Goal: Obtain resource: Download file/media

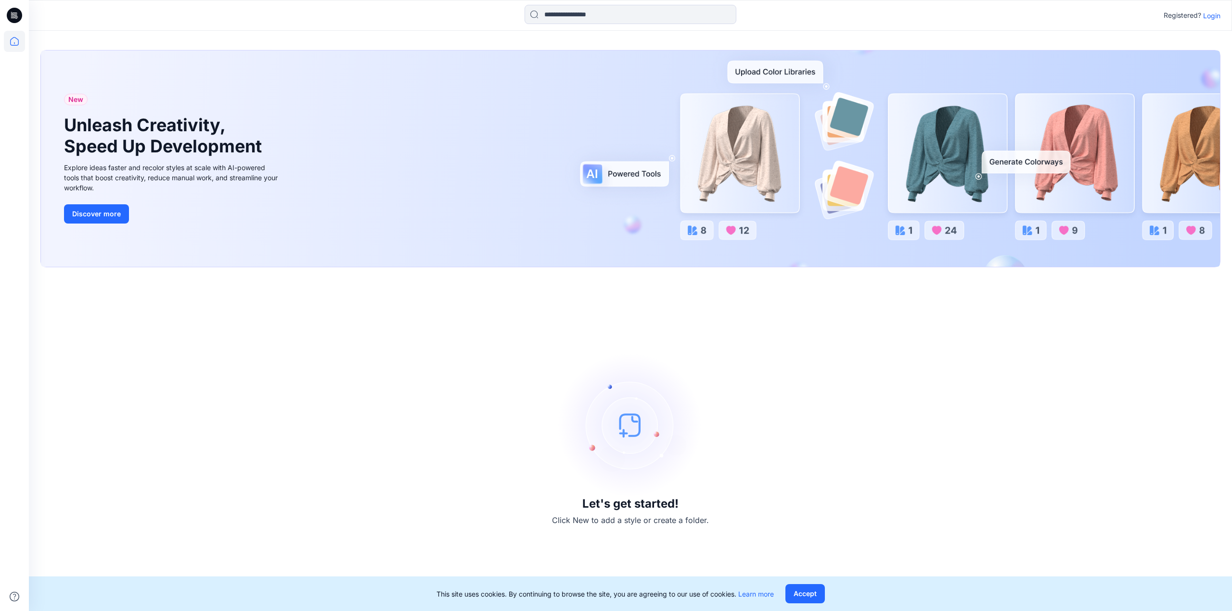
click at [1214, 17] on p "Login" at bounding box center [1211, 16] width 17 height 10
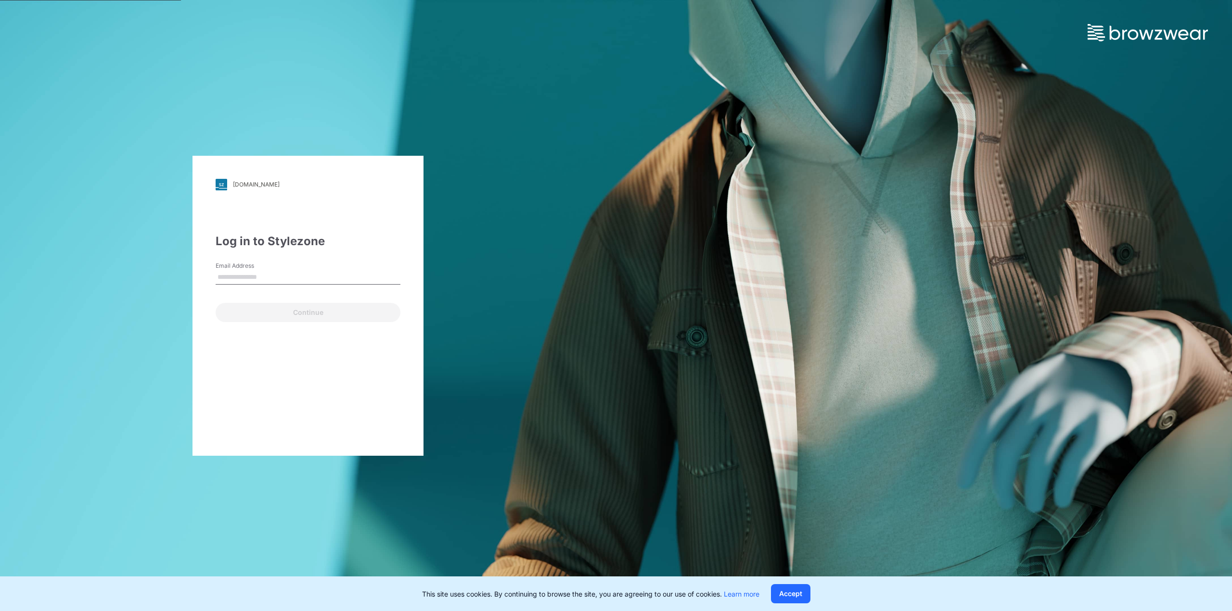
type input "**********"
click at [251, 313] on button "Continue" at bounding box center [308, 312] width 185 height 19
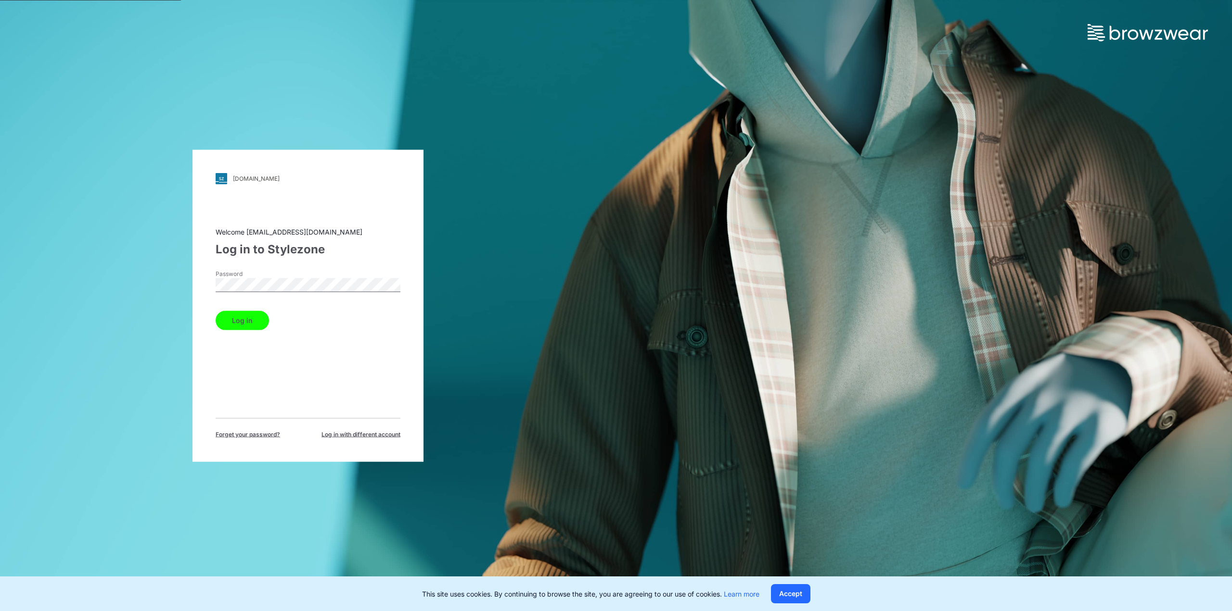
click at [234, 322] on button "Log in" at bounding box center [242, 320] width 53 height 19
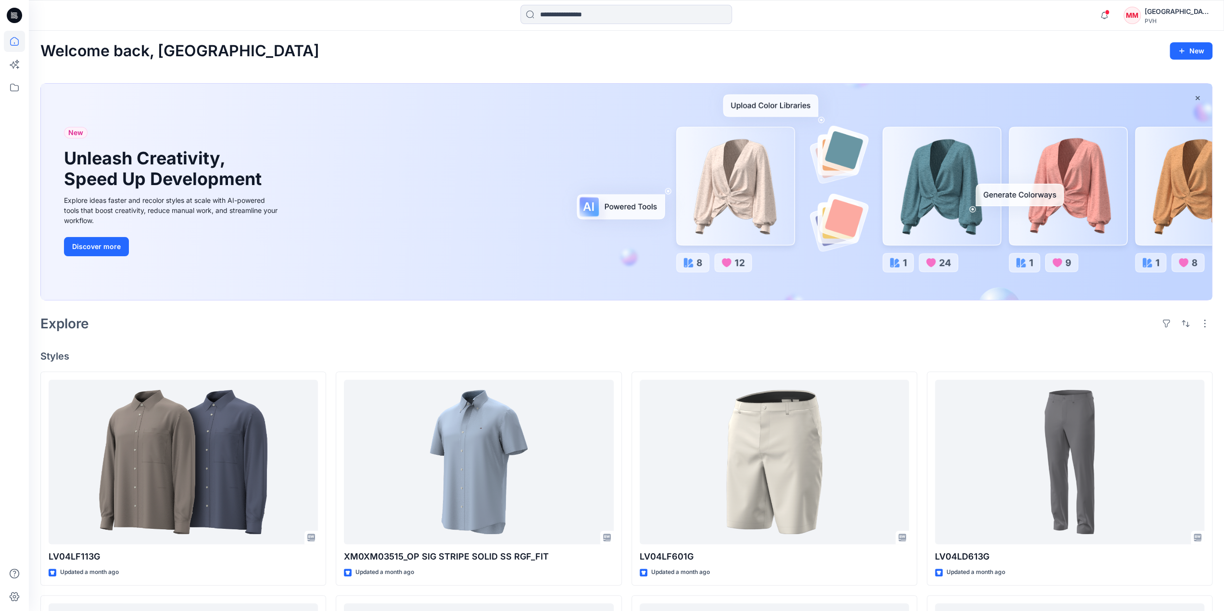
click at [565, 27] on div "Notifications FC [PERSON_NAME] commented on XM0XM07395_M DION PP STRIPE LS RGF_…" at bounding box center [626, 15] width 1195 height 31
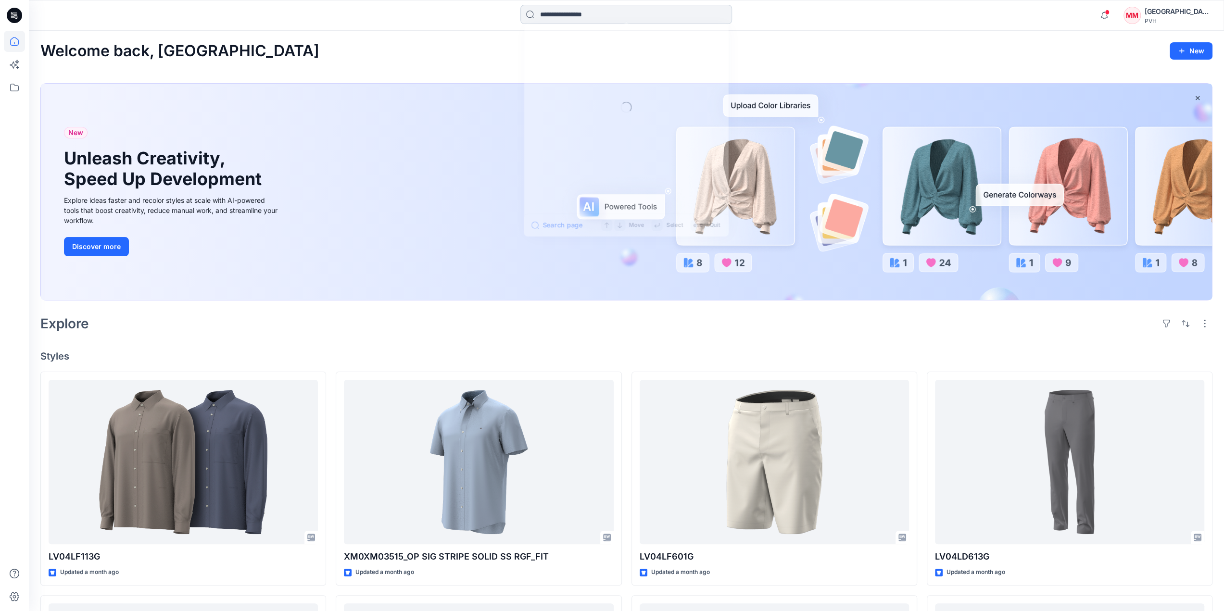
click at [559, 18] on input at bounding box center [627, 14] width 212 height 19
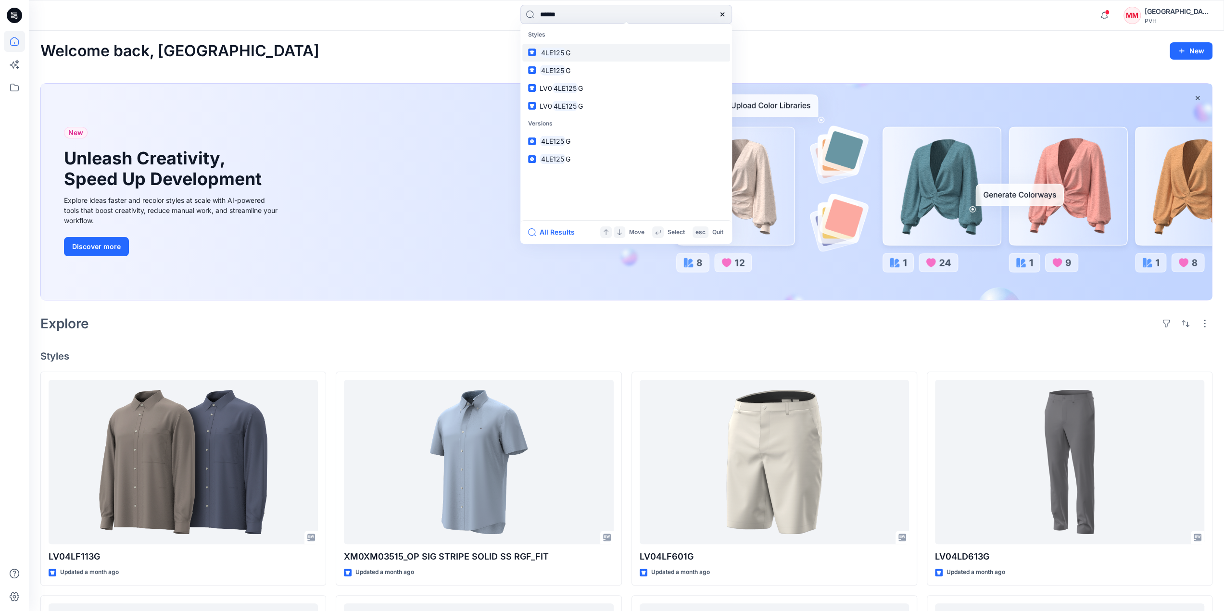
type input "******"
click at [558, 54] on mark "4LE125" at bounding box center [553, 52] width 26 height 11
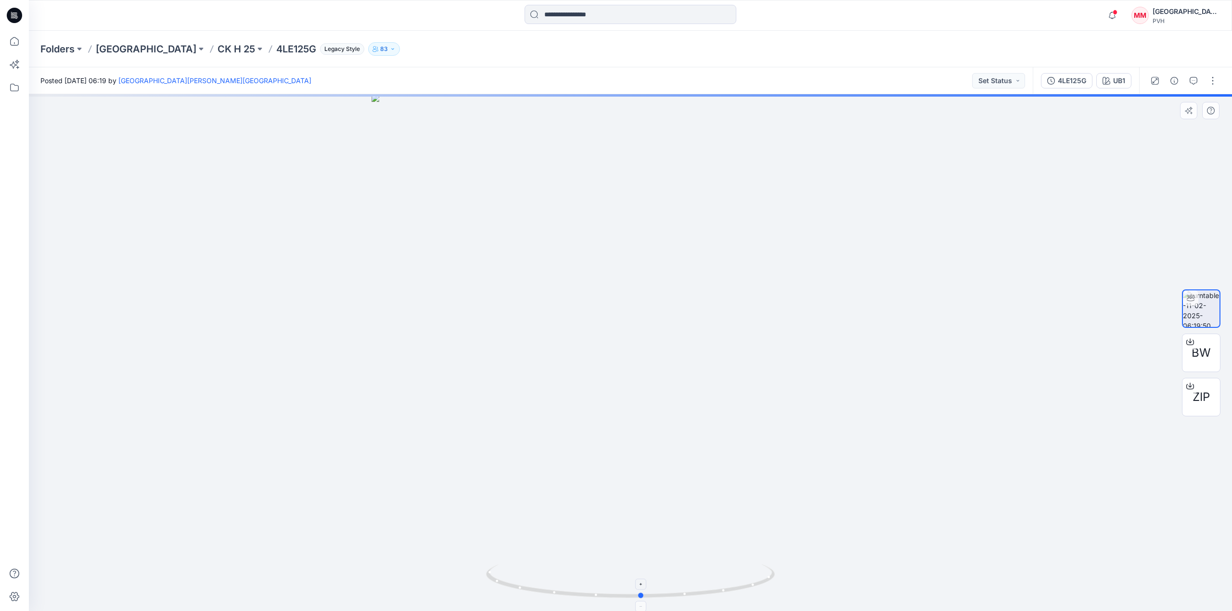
drag, startPoint x: 790, startPoint y: 575, endPoint x: 760, endPoint y: 581, distance: 30.4
click at [760, 581] on div at bounding box center [630, 352] width 1203 height 517
click at [1197, 357] on span "BW" at bounding box center [1200, 352] width 19 height 17
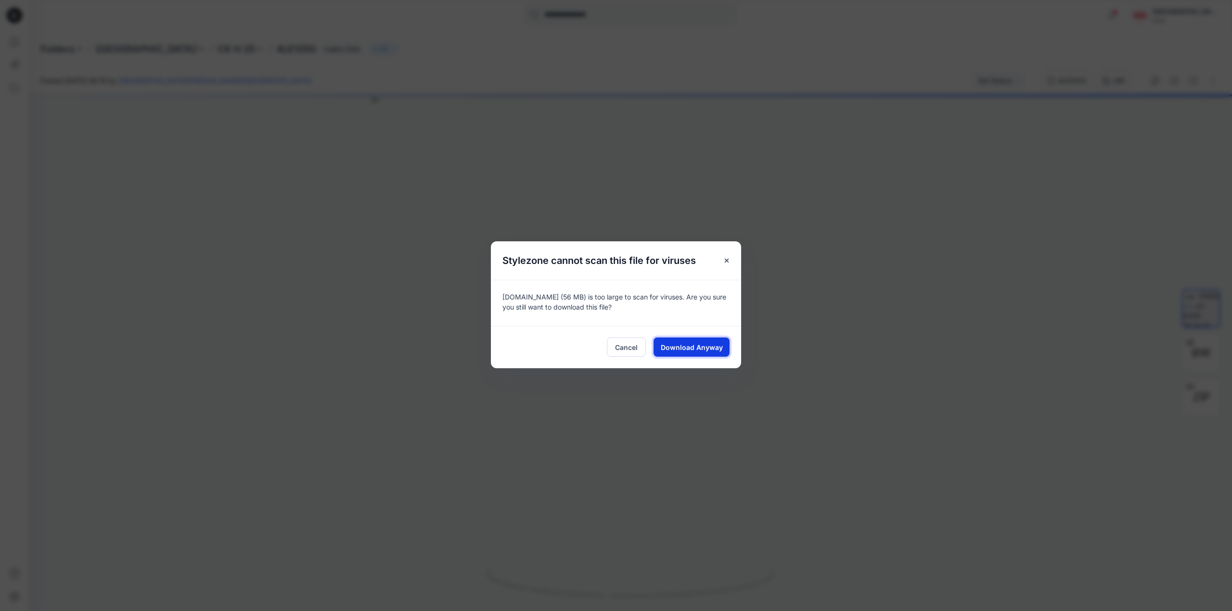
click at [677, 347] on span "Download Anyway" at bounding box center [691, 348] width 62 height 10
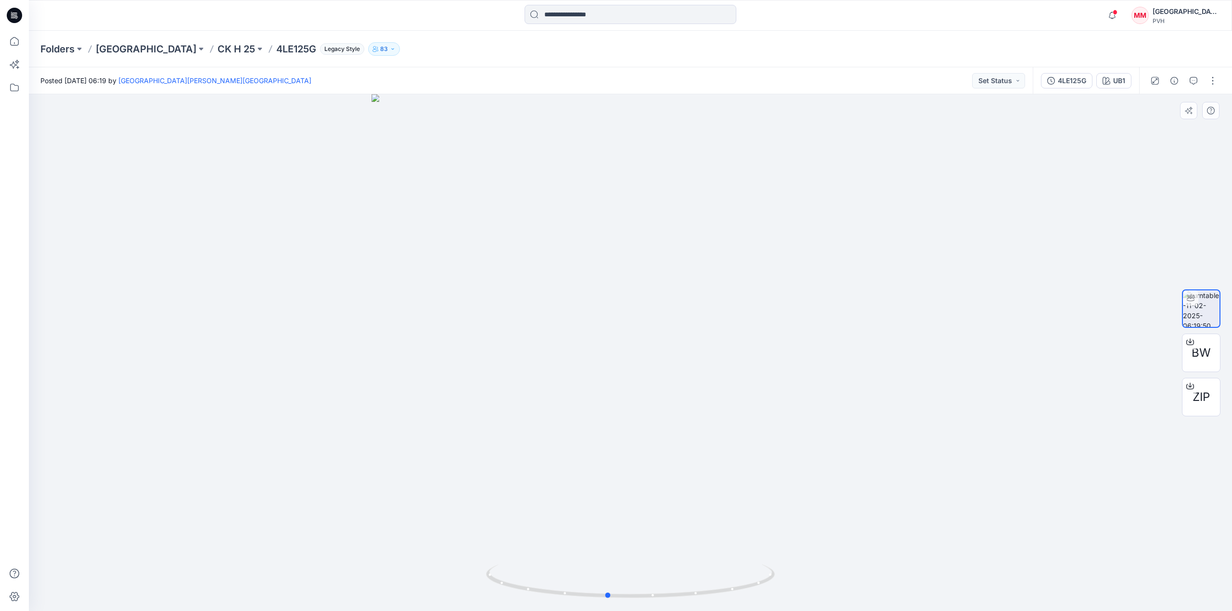
click at [417, 318] on div at bounding box center [630, 352] width 1203 height 517
drag, startPoint x: 424, startPoint y: 361, endPoint x: 494, endPoint y: 400, distance: 79.7
click at [494, 400] on div at bounding box center [630, 352] width 1203 height 517
